Goal: Task Accomplishment & Management: Manage account settings

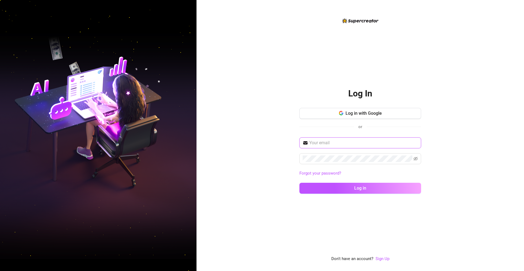
click at [329, 139] on input "text" at bounding box center [363, 142] width 109 height 7
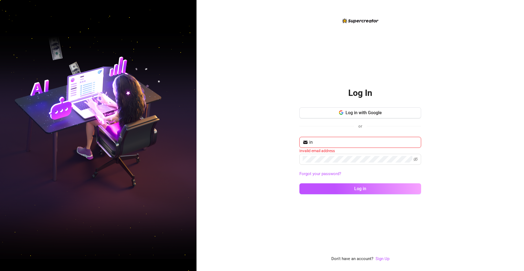
type input "i"
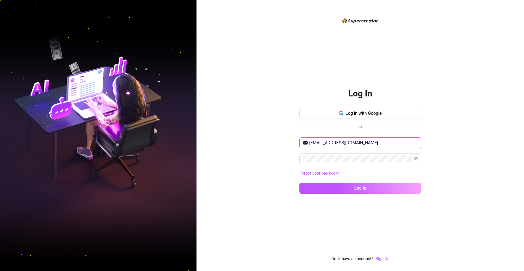
type input "[EMAIL_ADDRESS][DOMAIN_NAME]"
click at [419, 157] on span at bounding box center [360, 158] width 122 height 11
click at [418, 157] on icon "eye-invisible" at bounding box center [415, 158] width 4 height 4
click at [363, 186] on span "Log in" at bounding box center [360, 187] width 12 height 5
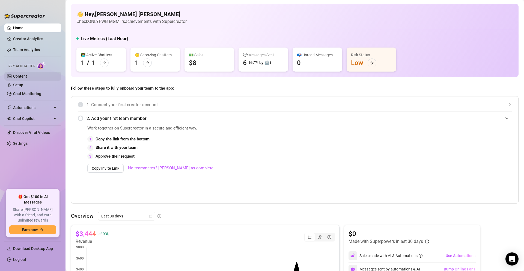
click at [22, 74] on link "Content" at bounding box center [20, 76] width 14 height 4
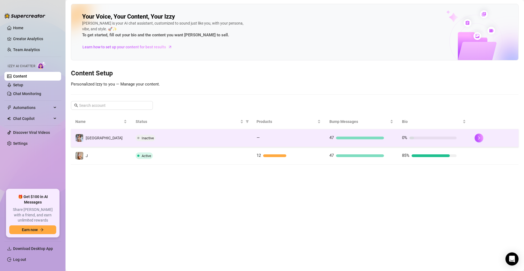
click at [191, 135] on div "Inactive" at bounding box center [192, 138] width 112 height 7
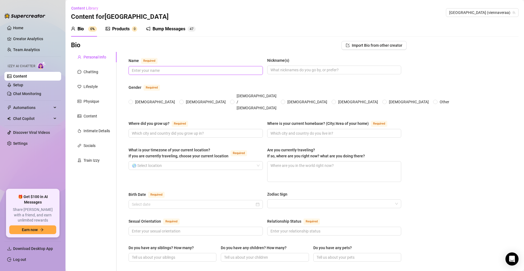
click at [164, 70] on input "Name Required" at bounding box center [195, 70] width 127 height 6
click at [95, 69] on div "Chatting" at bounding box center [91, 72] width 15 height 6
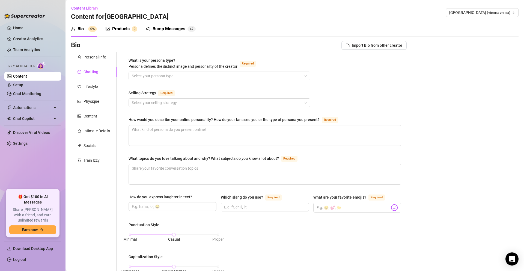
click at [177, 71] on div "What is your persona type? [PERSON_NAME] defines the distinct image and persona…" at bounding box center [220, 64] width 182 height 14
click at [177, 75] on input "What is your persona type? [PERSON_NAME] defines the distinct image and persona…" at bounding box center [217, 76] width 170 height 8
